Goal: Task Accomplishment & Management: Manage account settings

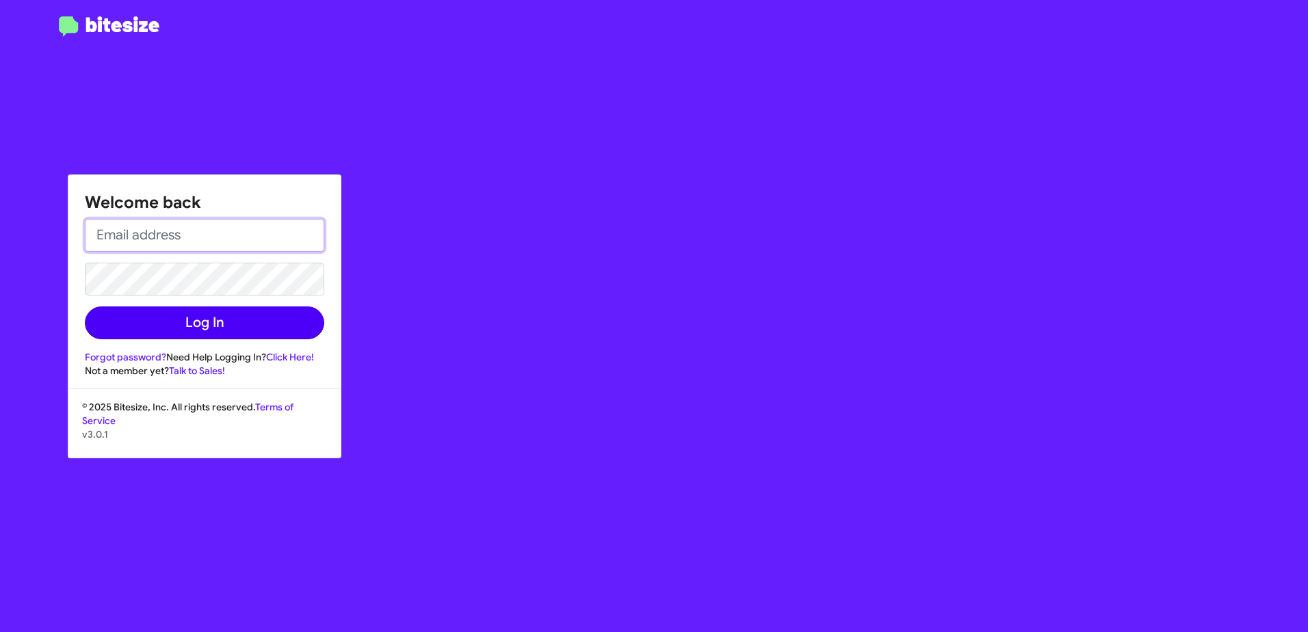
type input "[EMAIL_ADDRESS][PERSON_NAME][PERSON_NAME][DOMAIN_NAME]"
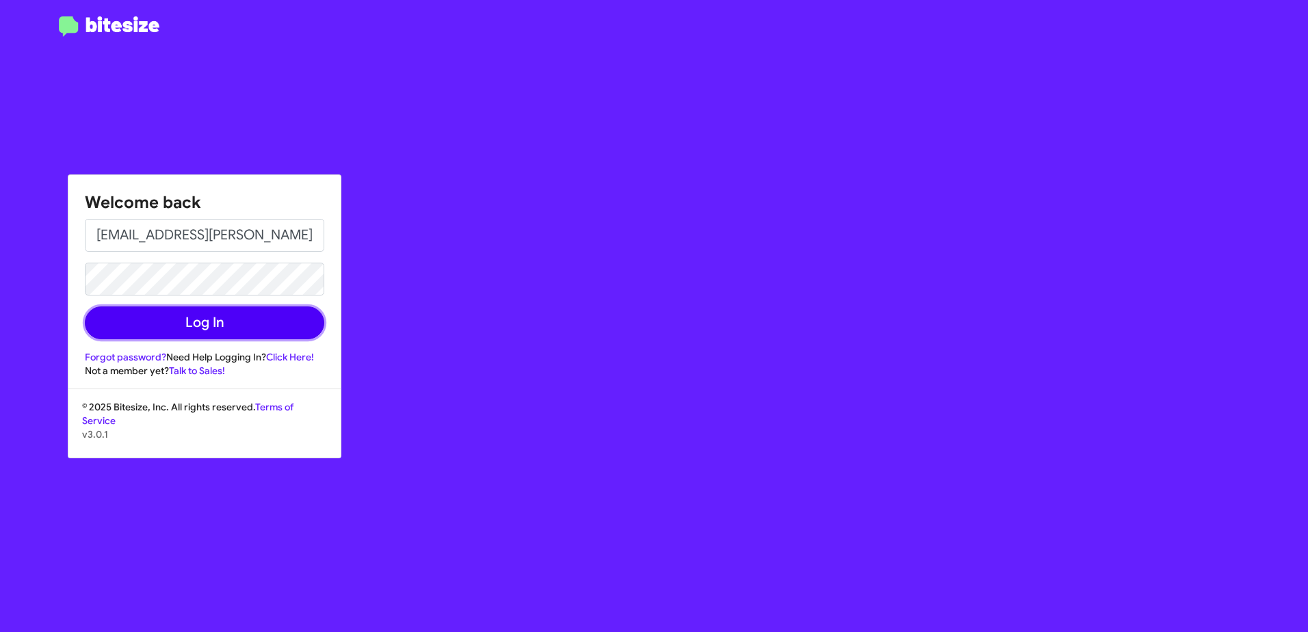
click at [205, 334] on button "Log In" at bounding box center [204, 322] width 239 height 33
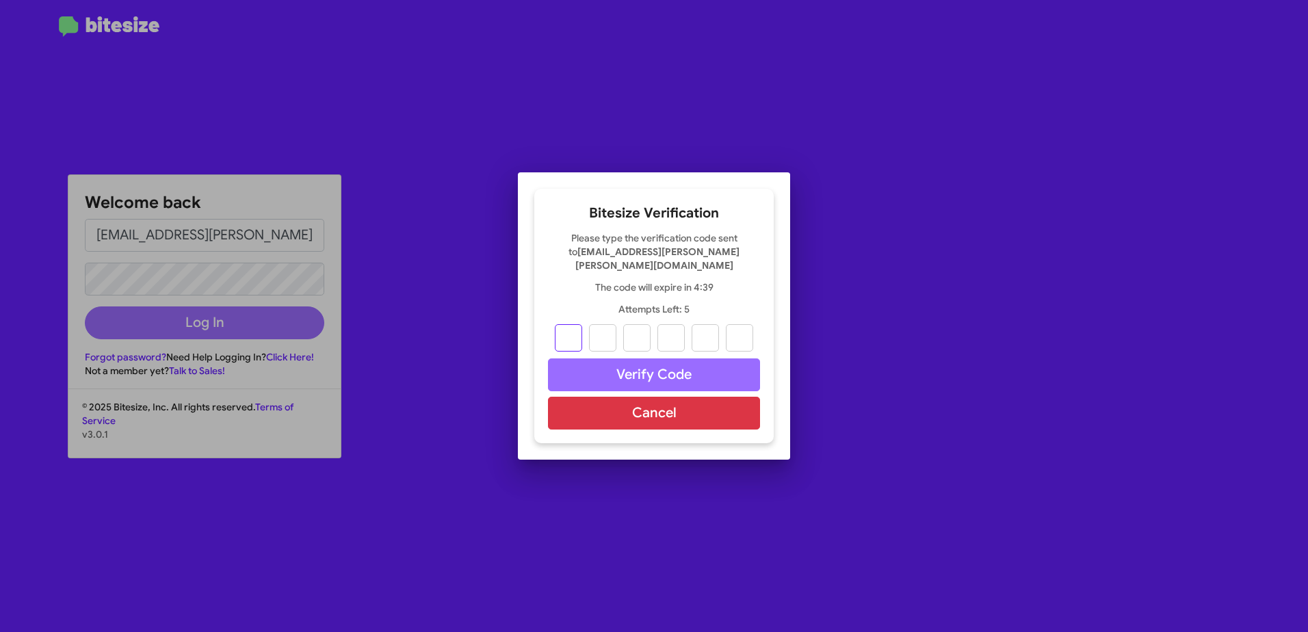
click at [580, 329] on input "text" at bounding box center [568, 337] width 27 height 27
type input "5"
type input "8"
type input "5"
type input "0"
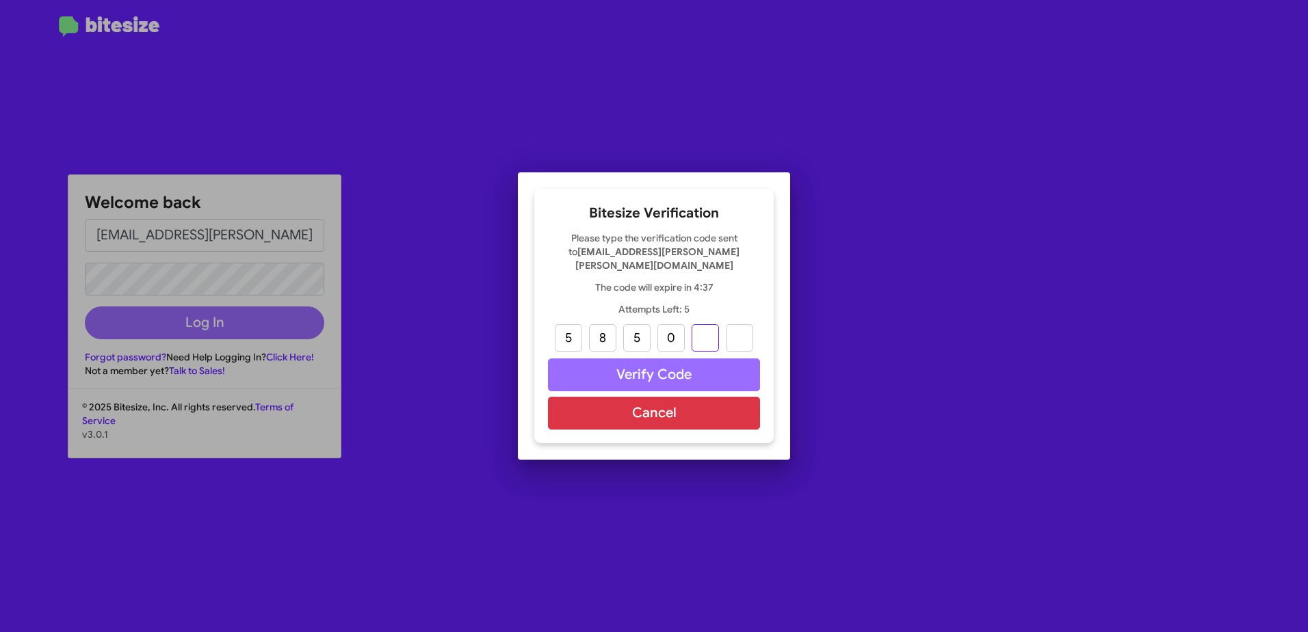
type input "3"
type input "6"
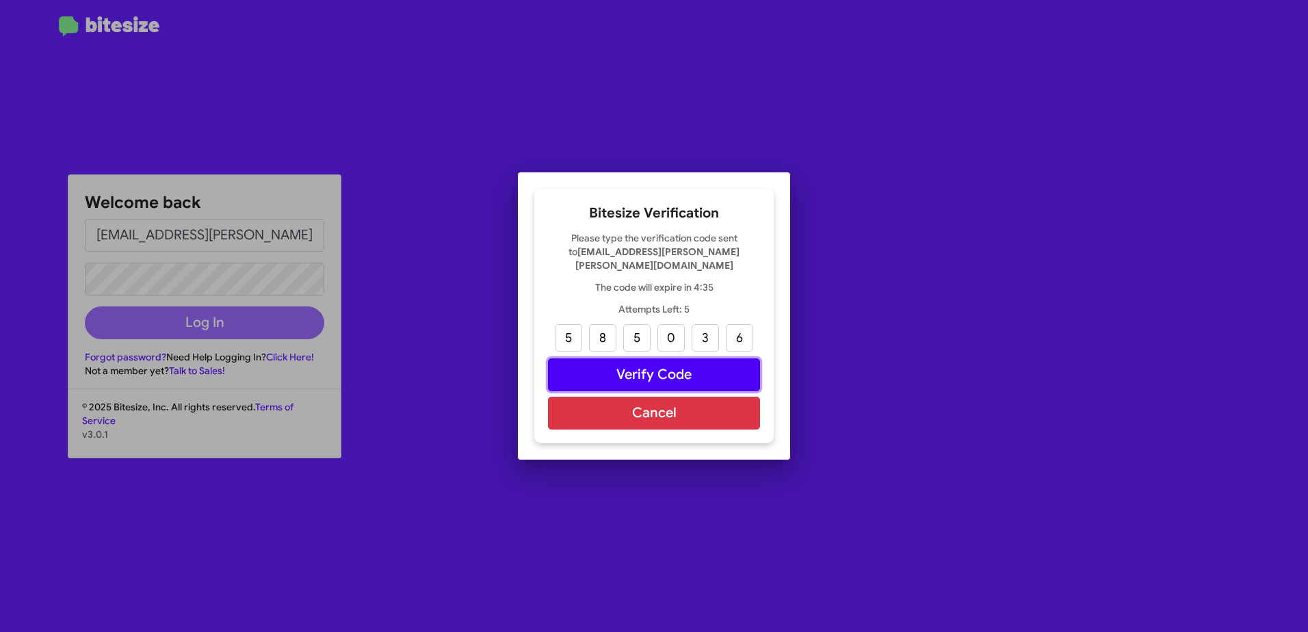
click at [697, 358] on button "Verify Code" at bounding box center [654, 374] width 212 height 33
